Goal: Information Seeking & Learning: Check status

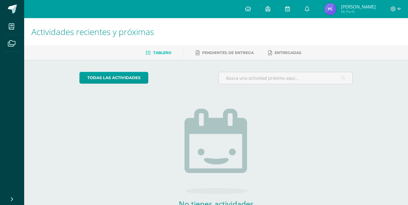
click at [356, 13] on span "Yojana Mi Perfil" at bounding box center [350, 9] width 54 height 12
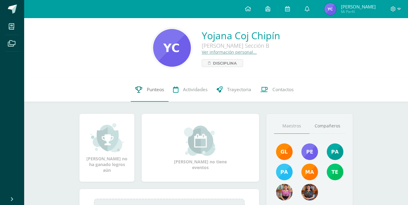
click at [147, 90] on span "Punteos" at bounding box center [155, 89] width 17 height 6
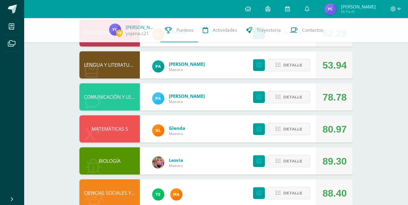
scroll to position [145, 0]
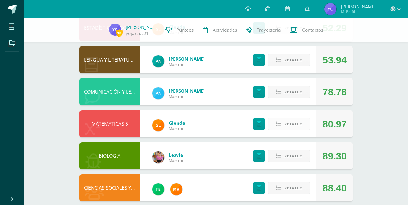
click at [293, 125] on span "Detalle" at bounding box center [292, 123] width 19 height 11
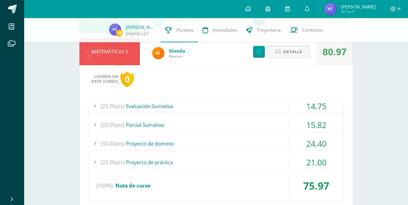
scroll to position [217, 0]
click at [282, 108] on div "(25.00pts) Evaluación Sumativa" at bounding box center [216, 106] width 255 height 14
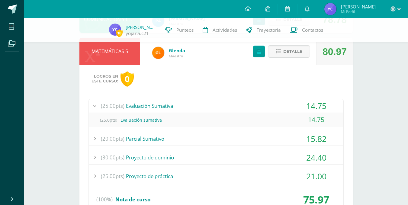
click at [262, 133] on div "(20.00pts) Parcial Sumativo" at bounding box center [216, 139] width 255 height 14
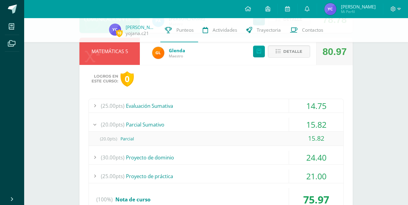
click at [255, 152] on div "(30.00pts) Proyecto de dominio" at bounding box center [216, 158] width 255 height 14
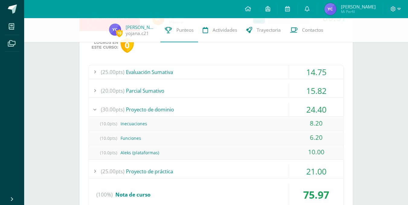
scroll to position [278, 0]
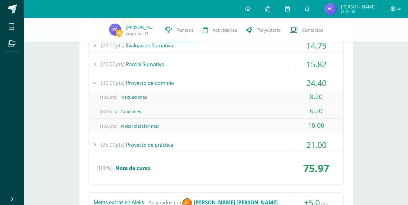
click at [238, 140] on div "(25.00pts) Proyecto de práctica" at bounding box center [216, 145] width 255 height 14
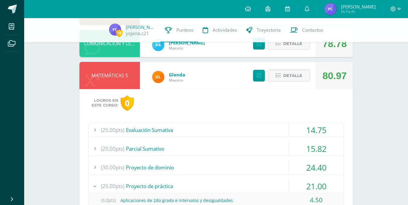
scroll to position [181, 0]
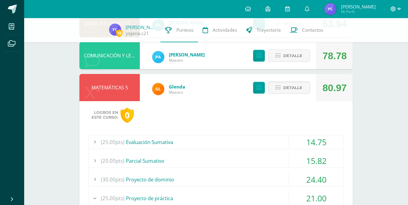
click at [397, 12] on span at bounding box center [395, 9] width 10 height 7
click at [377, 38] on span "Cerrar sesión" at bounding box center [379, 41] width 27 height 6
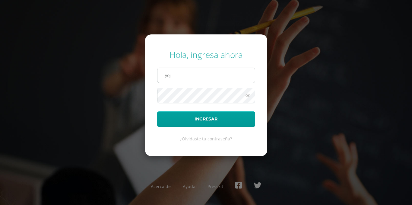
click at [166, 75] on input "yoj" at bounding box center [207, 75] width 98 height 15
type input "[EMAIL_ADDRESS][DOMAIN_NAME]"
click at [157, 111] on button "Ingresar" at bounding box center [206, 118] width 98 height 15
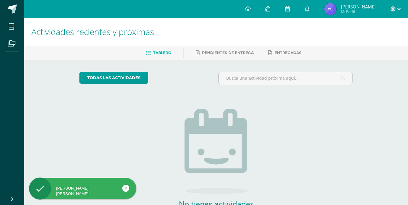
click at [336, 10] on img at bounding box center [330, 9] width 12 height 12
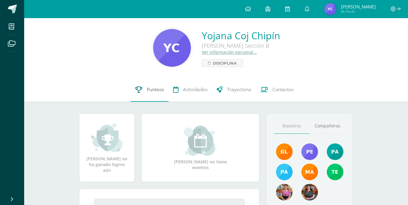
click at [156, 90] on span "Punteos" at bounding box center [155, 89] width 17 height 6
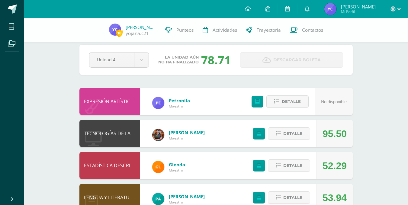
scroll to position [7, 0]
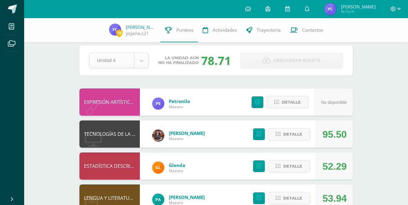
click at [140, 60] on body "Mis cursos Archivos Cerrar panel BIOLOGÍA Quinto Bachillerato "Sección B" CIENC…" at bounding box center [204, 188] width 408 height 390
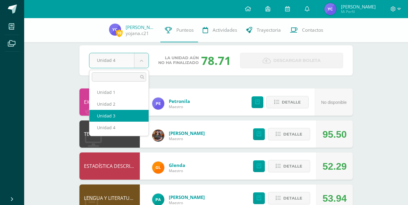
select select "Unidad 3"
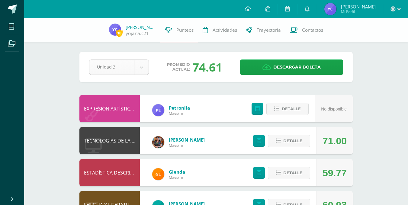
click at [140, 65] on body "Mis cursos Archivos Cerrar panel BIOLOGÍA Quinto Bachillerato "Sección B" CIENC…" at bounding box center [204, 195] width 408 height 390
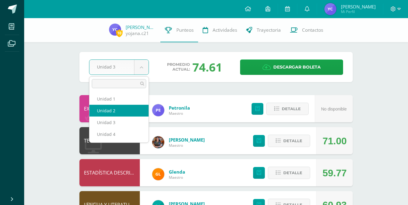
select select "Unidad 2"
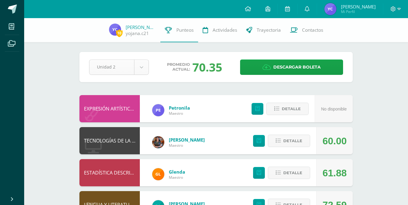
click at [139, 67] on body "Mis cursos Archivos Cerrar panel BIOLOGÍA Quinto Bachillerato "Sección B" CIENC…" at bounding box center [204, 195] width 408 height 390
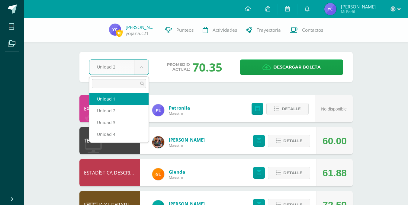
select select "Unidad 1"
click at [142, 65] on body "Mis cursos Archivos Cerrar panel BIOLOGÍA Quinto Bachillerato "Sección B" CIENC…" at bounding box center [204, 195] width 408 height 390
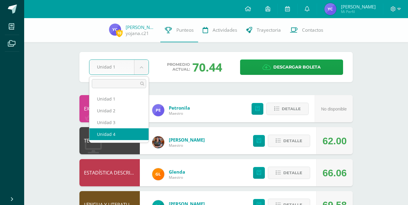
select select "Unidad 4"
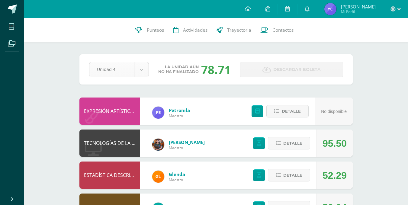
click at [145, 73] on body "Mis cursos Archivos Cerrar panel BIOLOGÍA Quinto Bachillerato "Sección B" CIENC…" at bounding box center [204, 196] width 408 height 393
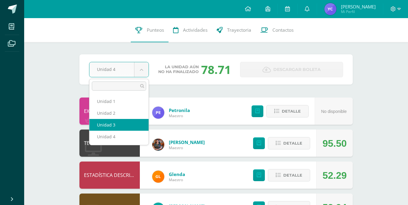
select select "Unidad 3"
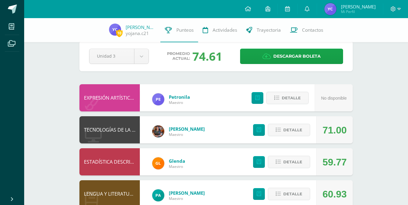
scroll to position [12, 0]
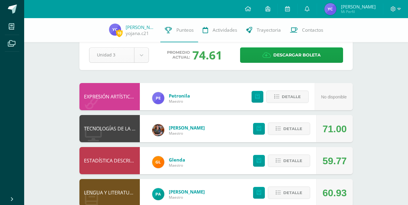
click at [138, 58] on body "Mis cursos Archivos Cerrar panel BIOLOGÍA Quinto Bachillerato "Sección B" CIENC…" at bounding box center [204, 183] width 408 height 390
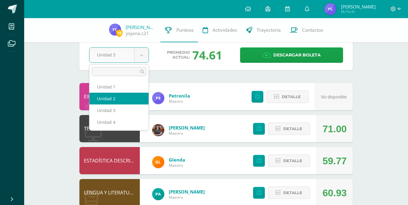
select select "Unidad 2"
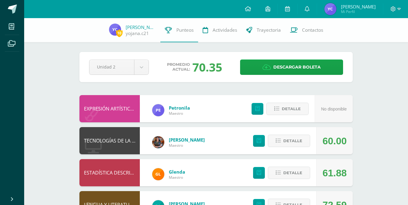
scroll to position [12, 0]
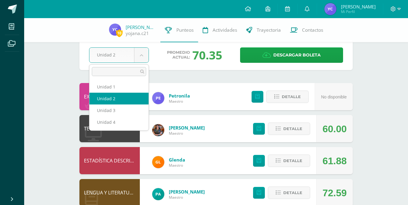
click at [143, 55] on body "Mis cursos Archivos Cerrar panel BIOLOGÍA Quinto Bachillerato "Sección B" CIENC…" at bounding box center [204, 183] width 408 height 390
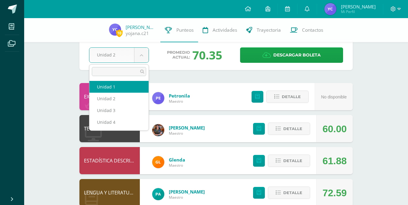
select select "Unidad 1"
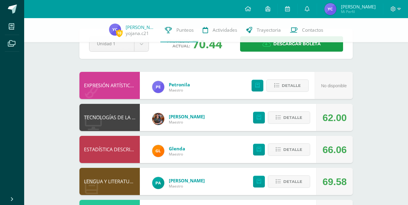
scroll to position [24, 0]
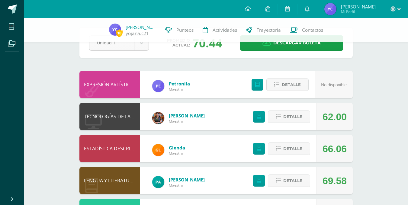
click at [144, 45] on body "Mis cursos Archivos Cerrar panel BIOLOGÍA Quinto Bachillerato "Sección B" CIENC…" at bounding box center [204, 171] width 408 height 390
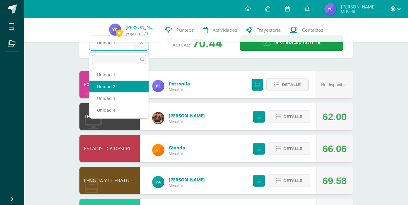
select select "Unidad 2"
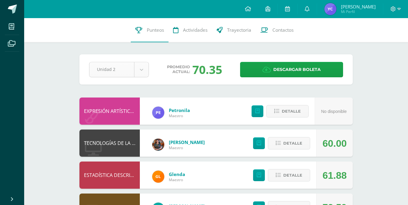
click at [139, 73] on body "Mis cursos Archivos Cerrar panel BIOLOGÍA Quinto Bachillerato "Sección B" CIENC…" at bounding box center [204, 196] width 408 height 393
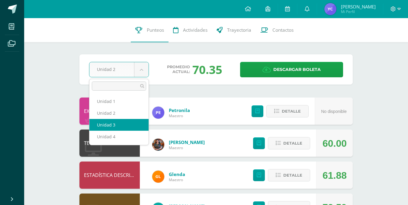
select select "Unidad 3"
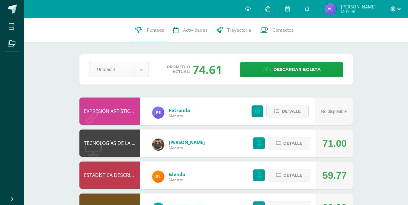
click at [145, 69] on body "Mis cursos Archivos Cerrar panel BIOLOGÍA Quinto Bachillerato "Sección B" CIENC…" at bounding box center [204, 196] width 408 height 393
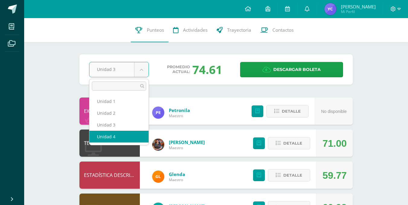
select select "Unidad 4"
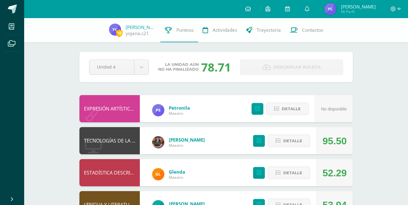
scroll to position [24, 0]
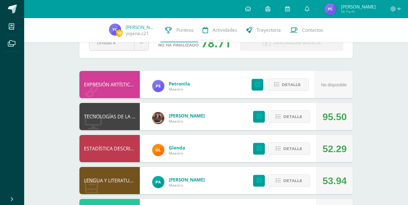
click at [400, 6] on div at bounding box center [395, 9] width 25 height 18
click at [396, 11] on span at bounding box center [395, 9] width 10 height 7
click at [385, 40] on span "Cerrar sesión" at bounding box center [379, 41] width 27 height 6
